Goal: Information Seeking & Learning: Learn about a topic

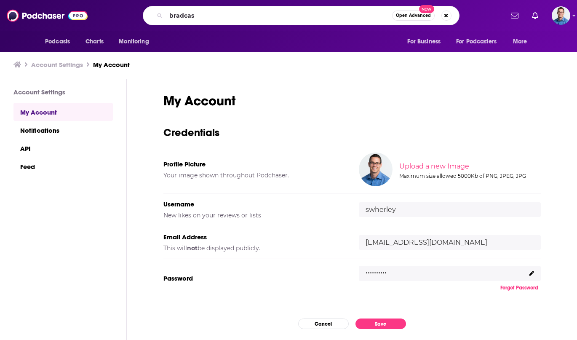
type input "bradcast"
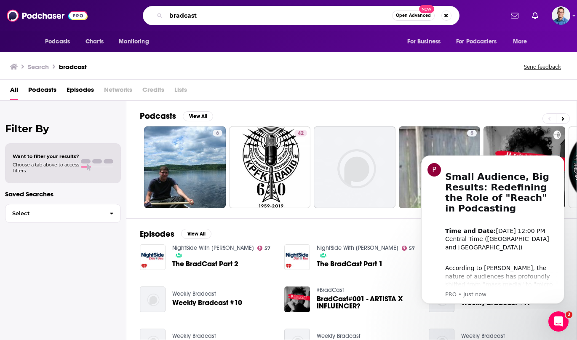
click at [169, 15] on input "bradcast" at bounding box center [279, 15] width 226 height 13
type input "the bradcast"
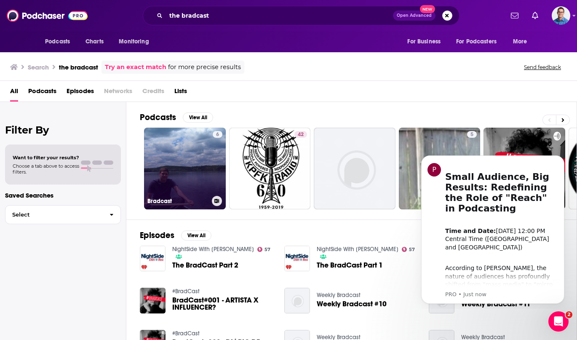
click at [184, 168] on link "6 Bradcast" at bounding box center [185, 169] width 82 height 82
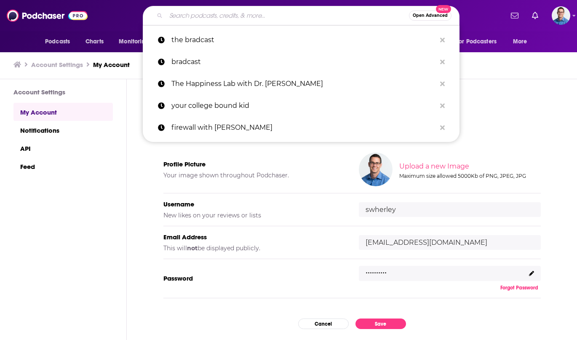
click at [221, 14] on input "Search podcasts, credits, & more..." at bounding box center [287, 15] width 243 height 13
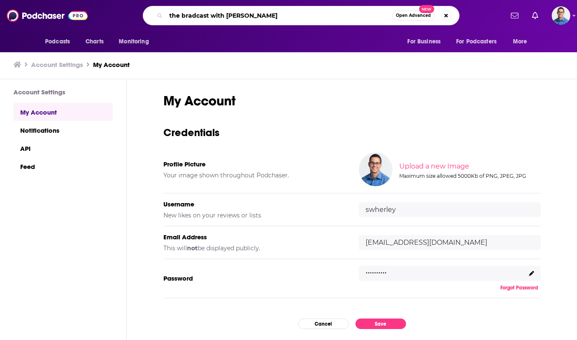
type input "the bradcast with [PERSON_NAME]"
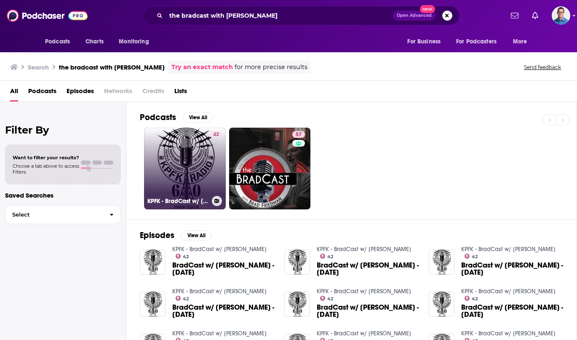
click at [174, 164] on link "42 KPFK - BradCast w/ [PERSON_NAME]" at bounding box center [185, 169] width 82 height 82
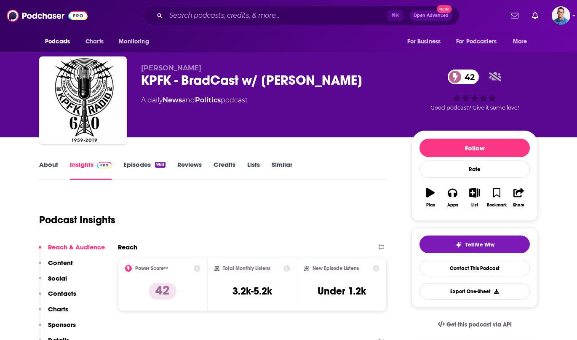
click at [138, 167] on link "Episodes 968" at bounding box center [144, 169] width 42 height 19
